Goal: Navigation & Orientation: Go to known website

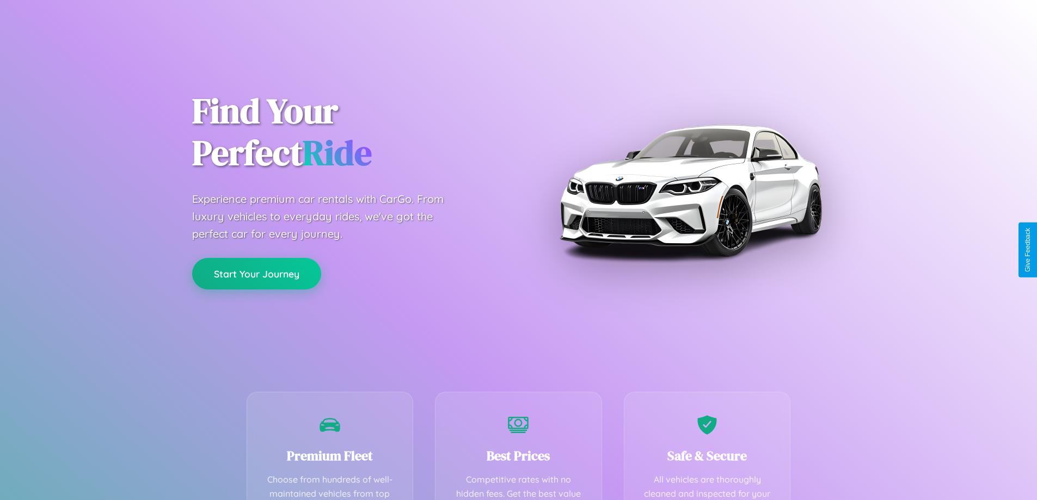
click at [256, 274] on button "Start Your Journey" at bounding box center [256, 274] width 129 height 32
click at [256, 273] on button "Start Your Journey" at bounding box center [256, 274] width 129 height 32
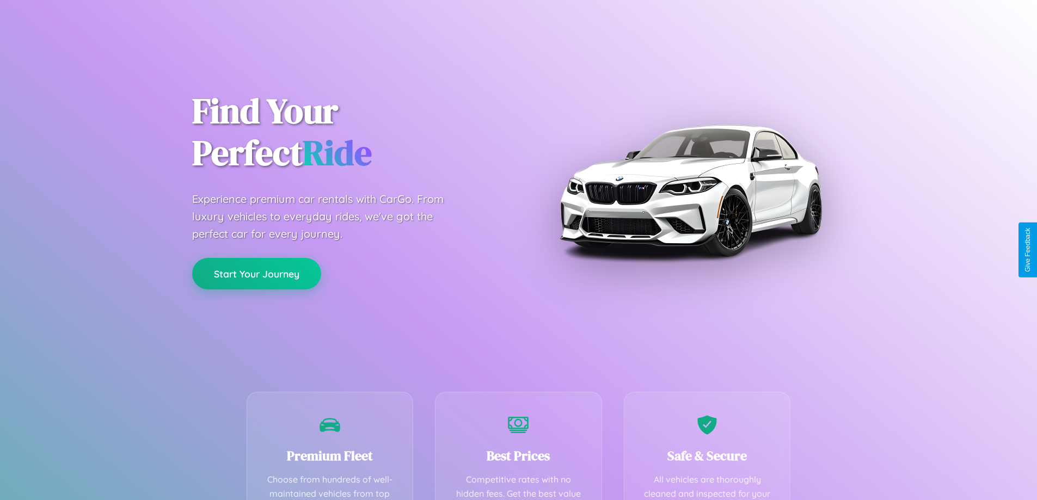
click at [256, 273] on button "Start Your Journey" at bounding box center [256, 274] width 129 height 32
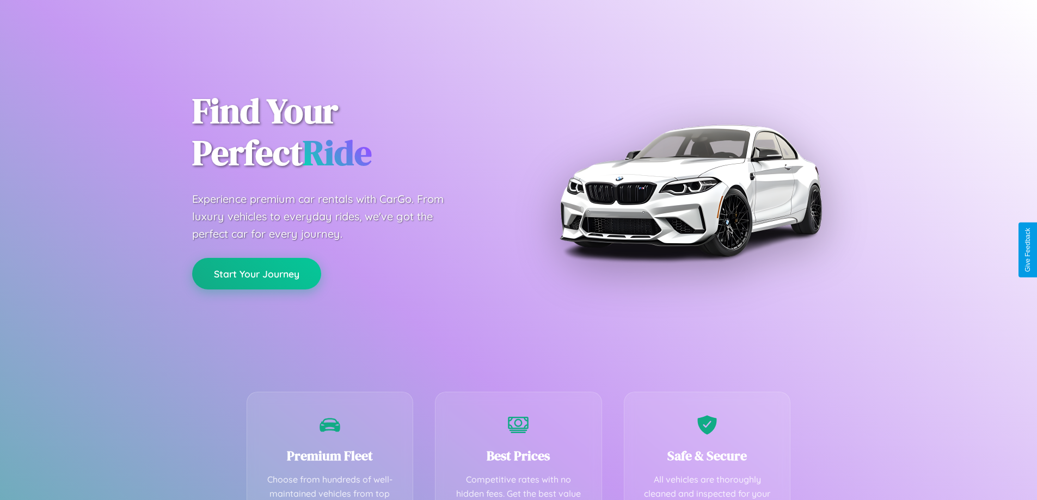
click at [256, 273] on button "Start Your Journey" at bounding box center [256, 274] width 129 height 32
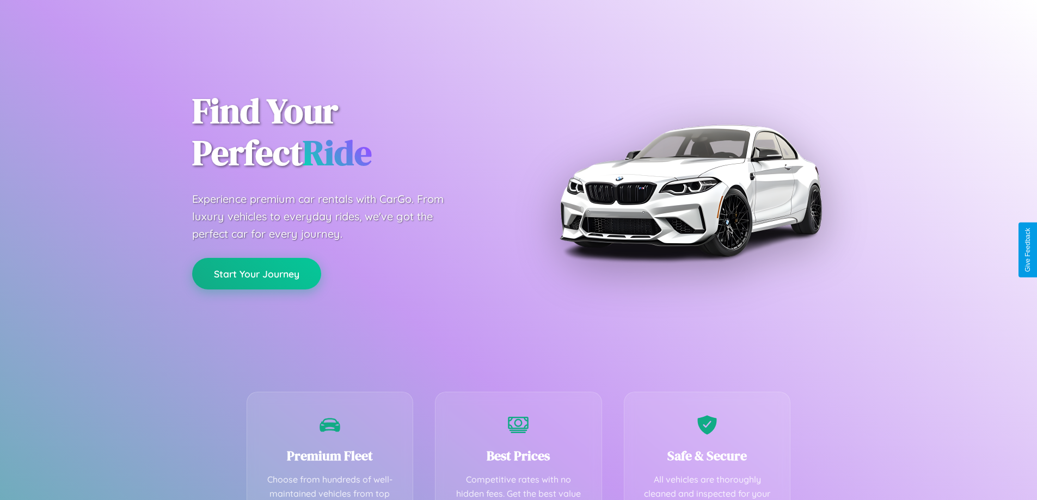
click at [256, 273] on button "Start Your Journey" at bounding box center [256, 274] width 129 height 32
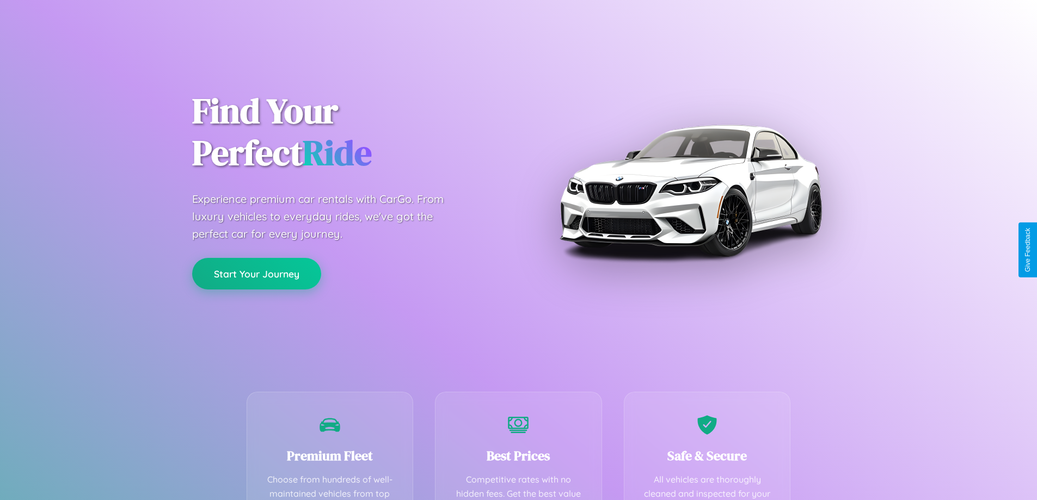
click at [256, 273] on button "Start Your Journey" at bounding box center [256, 274] width 129 height 32
